Goal: Transaction & Acquisition: Book appointment/travel/reservation

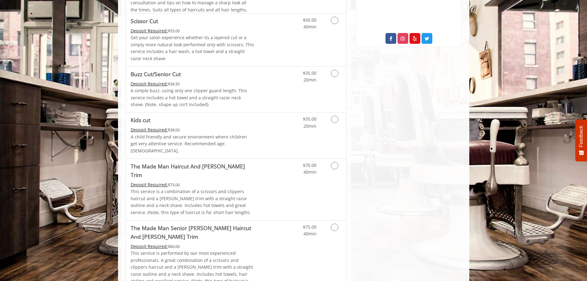
scroll to position [185, 0]
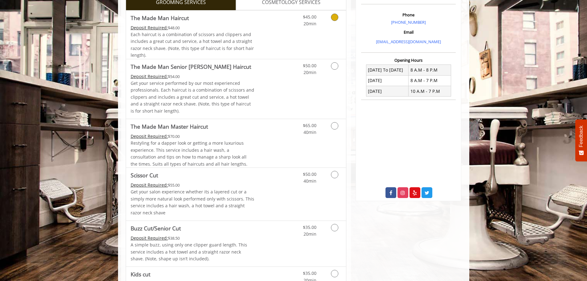
click at [261, 24] on link "Discounted Price" at bounding box center [272, 34] width 37 height 48
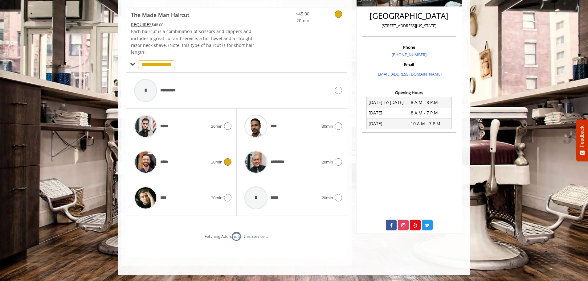
scroll to position [178, 0]
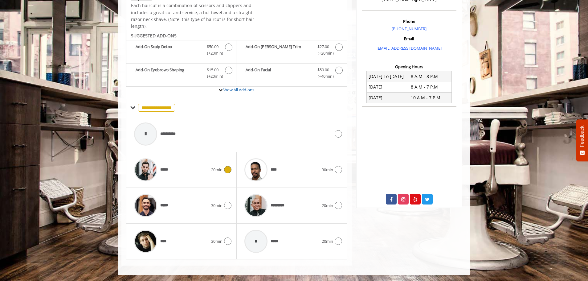
click at [191, 169] on div "*****" at bounding box center [171, 169] width 80 height 29
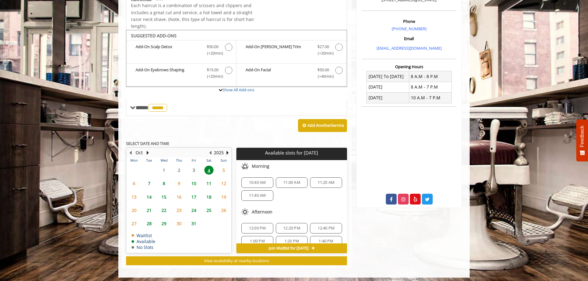
scroll to position [181, 0]
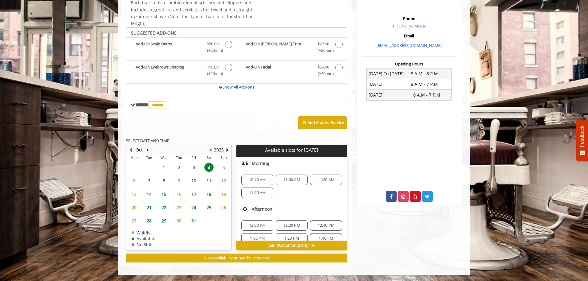
click at [279, 178] on span "11:00 AM" at bounding box center [291, 179] width 26 height 5
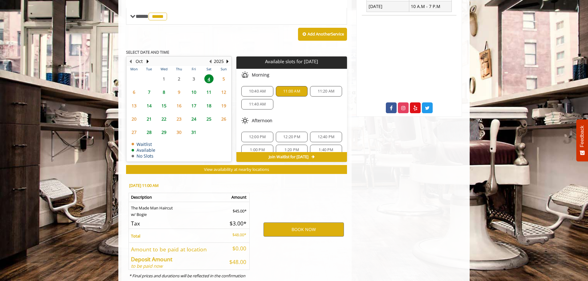
scroll to position [292, 0]
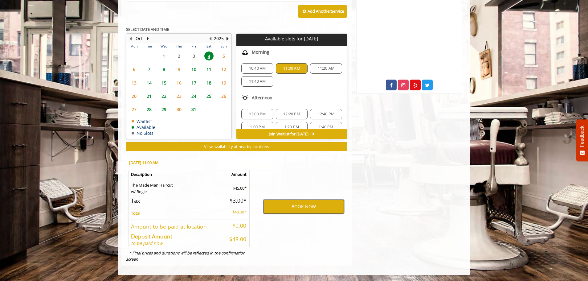
click at [285, 208] on button "BOOK NOW" at bounding box center [303, 206] width 80 height 14
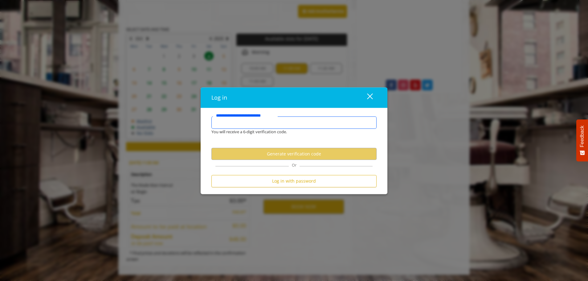
click at [280, 125] on input "**********" at bounding box center [293, 122] width 165 height 12
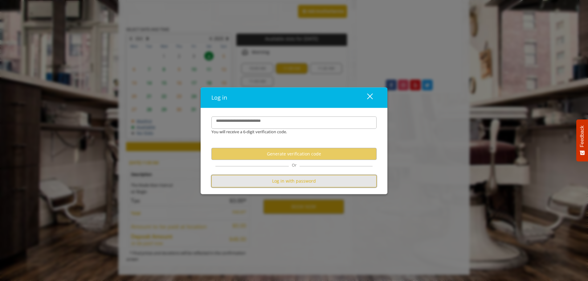
click at [297, 177] on button "Log in with password" at bounding box center [293, 181] width 165 height 12
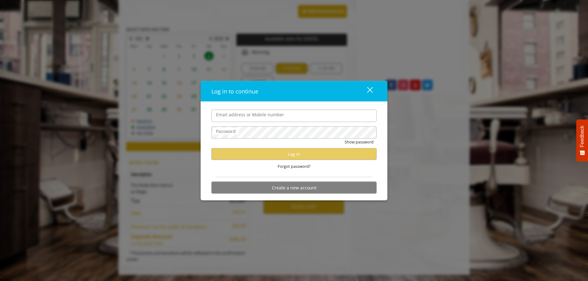
type input "**********"
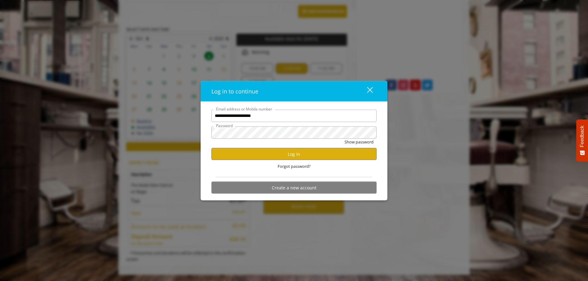
scroll to position [0, 0]
click at [271, 152] on button "Log in" at bounding box center [293, 154] width 165 height 12
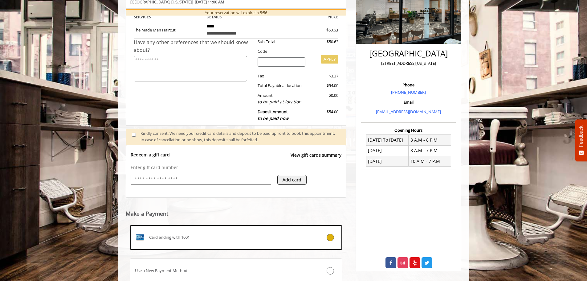
scroll to position [162, 0]
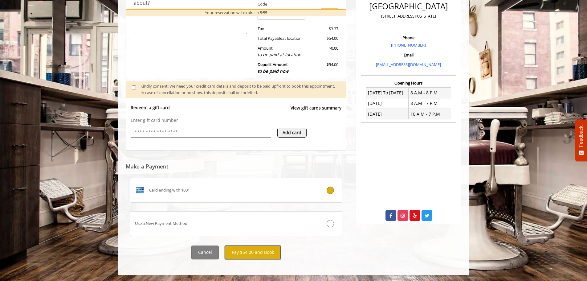
click at [250, 251] on button "Pay $54.00 and Book" at bounding box center [253, 252] width 56 height 14
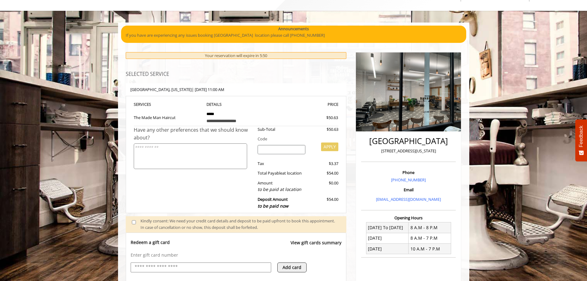
scroll to position [8, 0]
